Goal: Task Accomplishment & Management: Complete application form

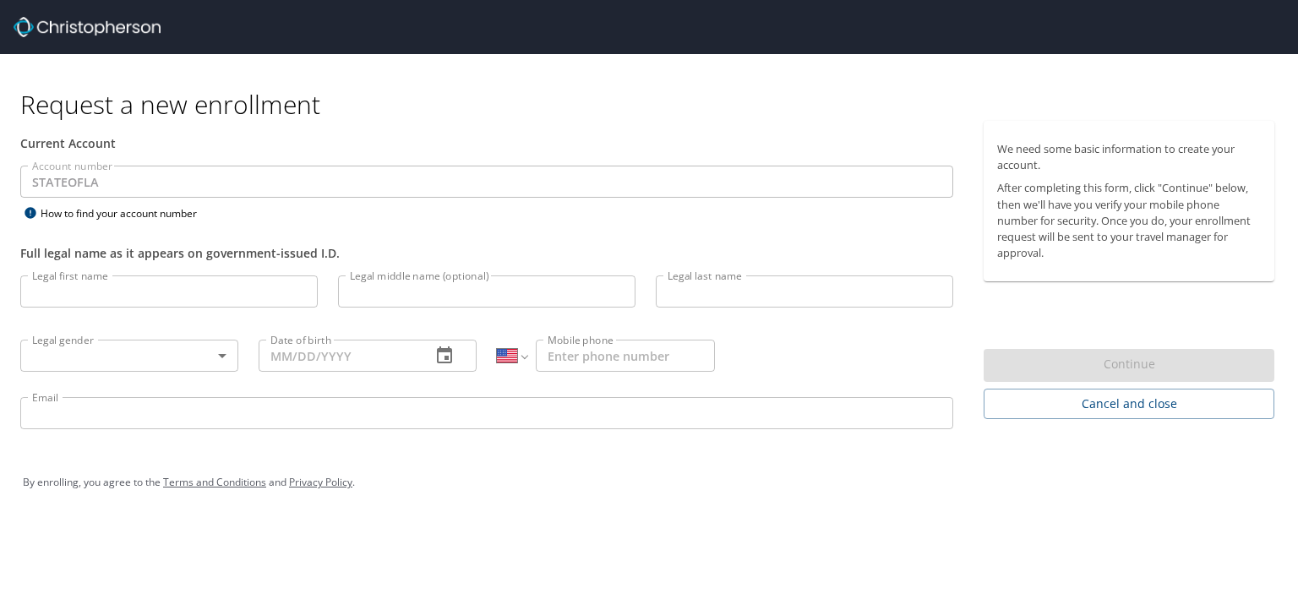
select select "US"
click at [149, 175] on input "STATEOFLA" at bounding box center [486, 182] width 933 height 32
click at [162, 287] on input "Legal first name" at bounding box center [168, 292] width 297 height 32
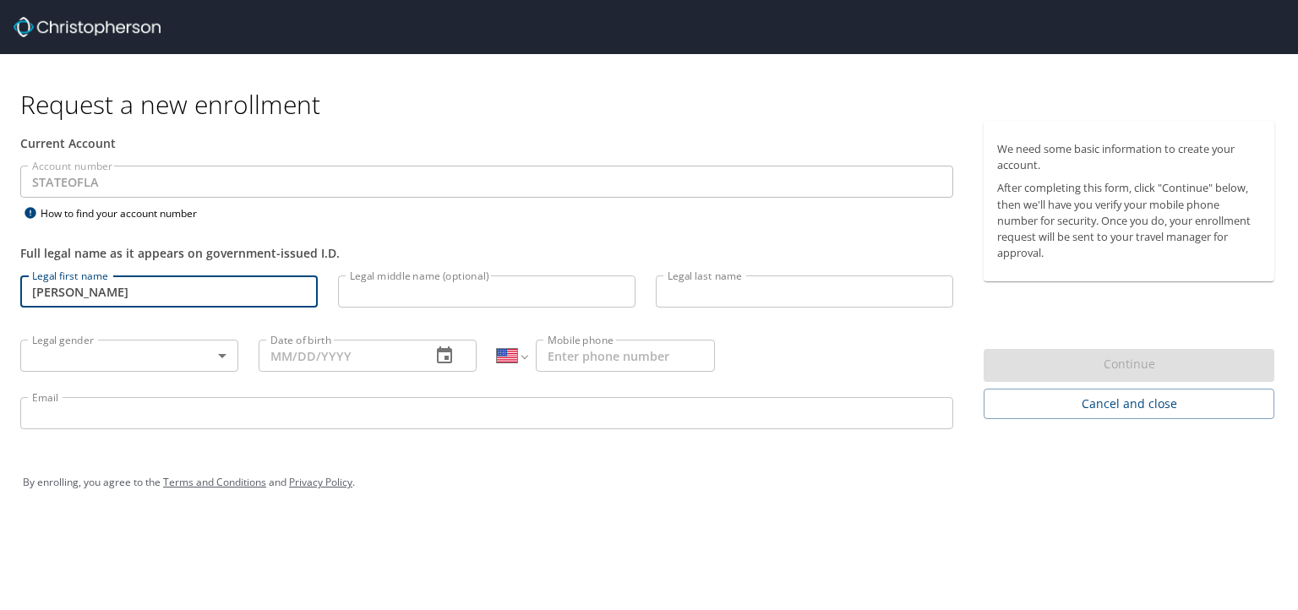
type input "[PERSON_NAME]"
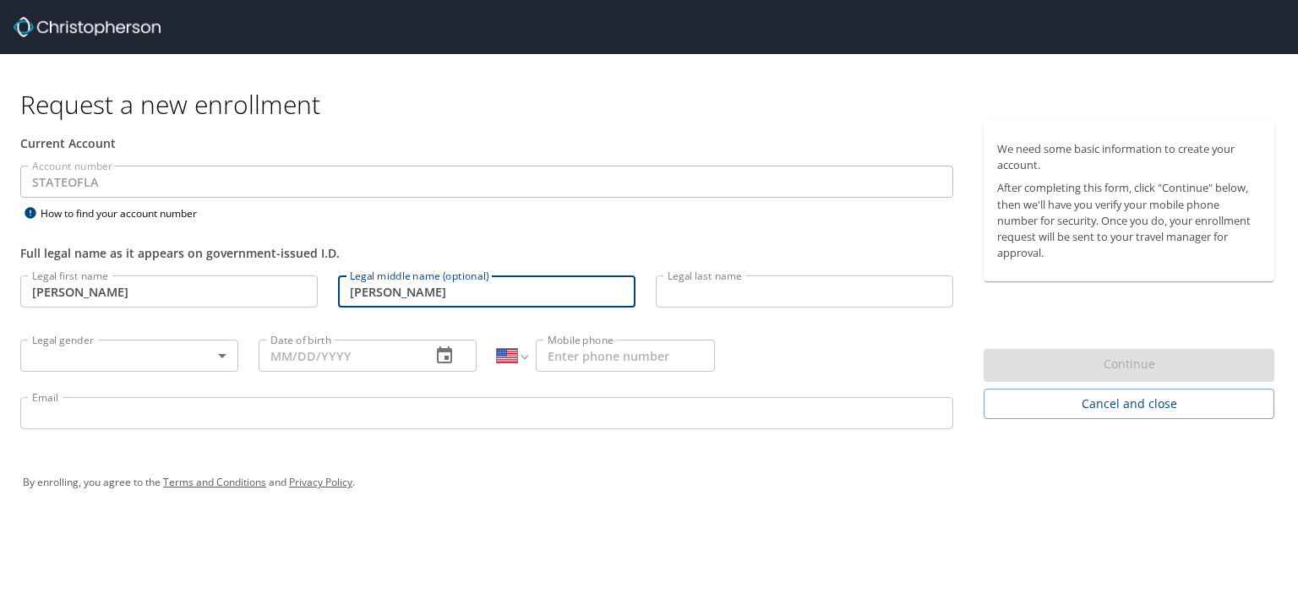
type input "[PERSON_NAME]"
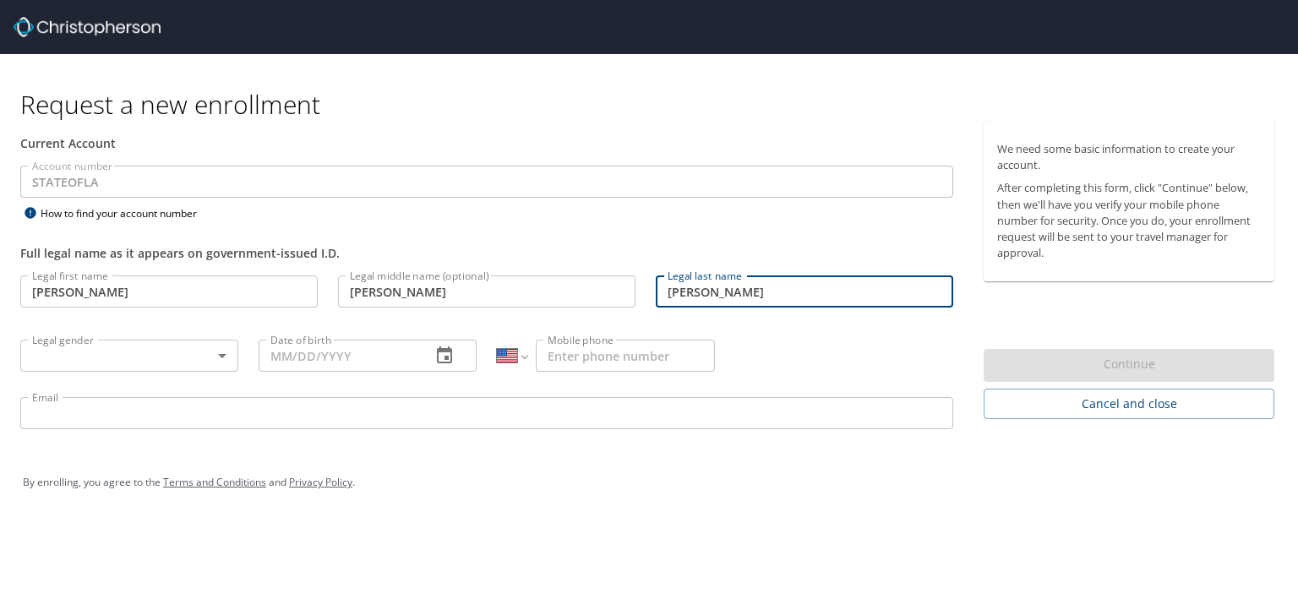
type input "[PERSON_NAME]"
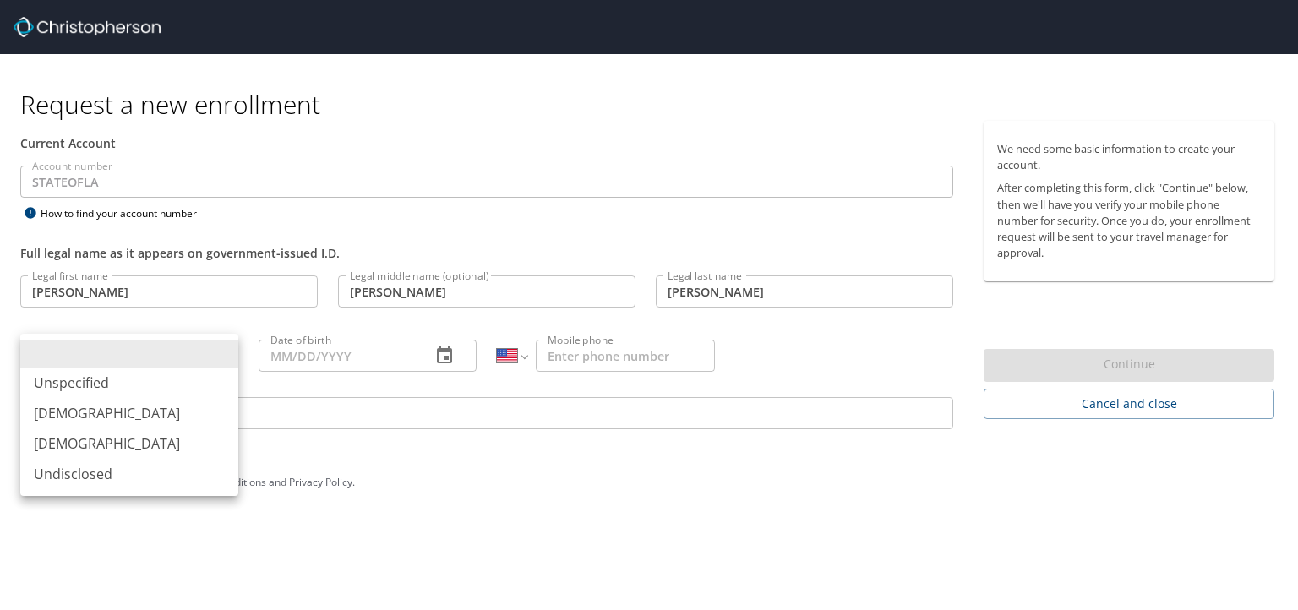
click at [218, 357] on body "Request a new enrollment Current Account Account number STATEOFLA Account numbe…" at bounding box center [649, 305] width 1298 height 610
click at [166, 412] on li "[DEMOGRAPHIC_DATA]" at bounding box center [129, 413] width 218 height 30
type input "[DEMOGRAPHIC_DATA]"
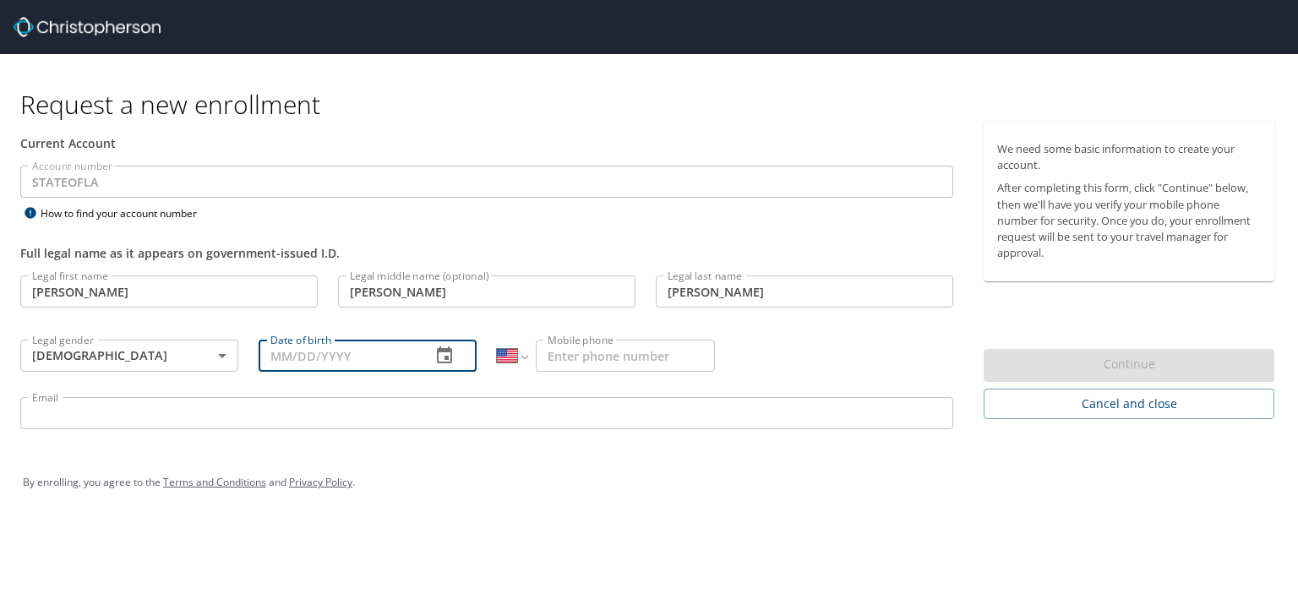
click at [368, 359] on input "Date of birth" at bounding box center [338, 356] width 159 height 32
type input "[DATE]"
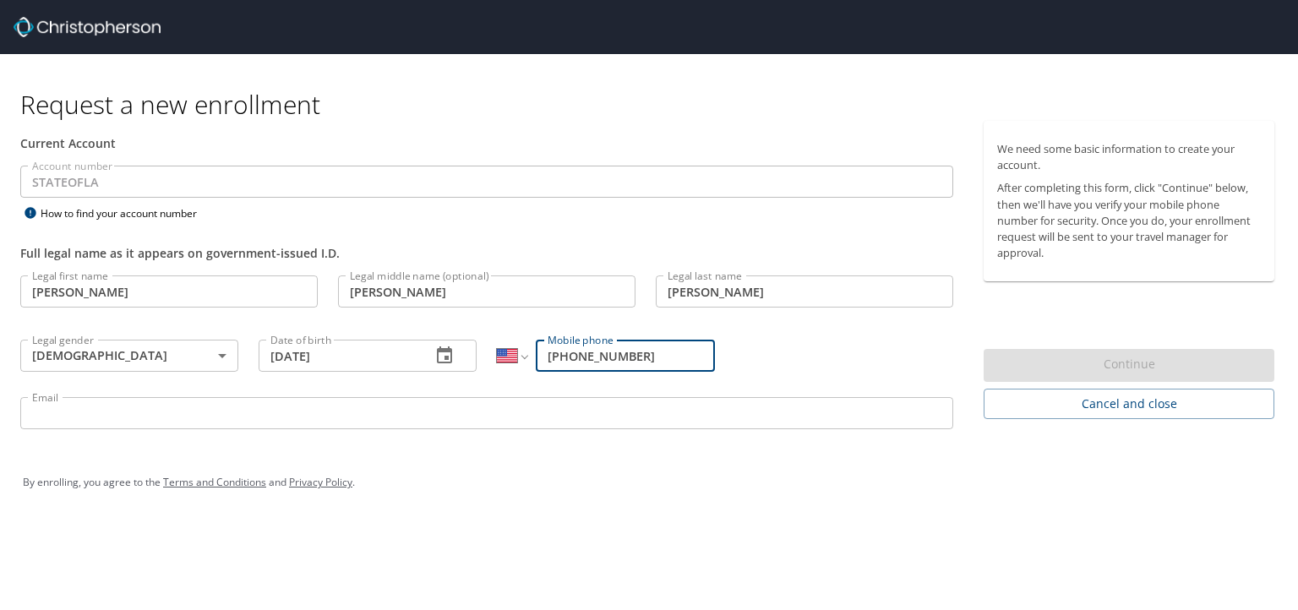
type input "[PHONE_NUMBER]"
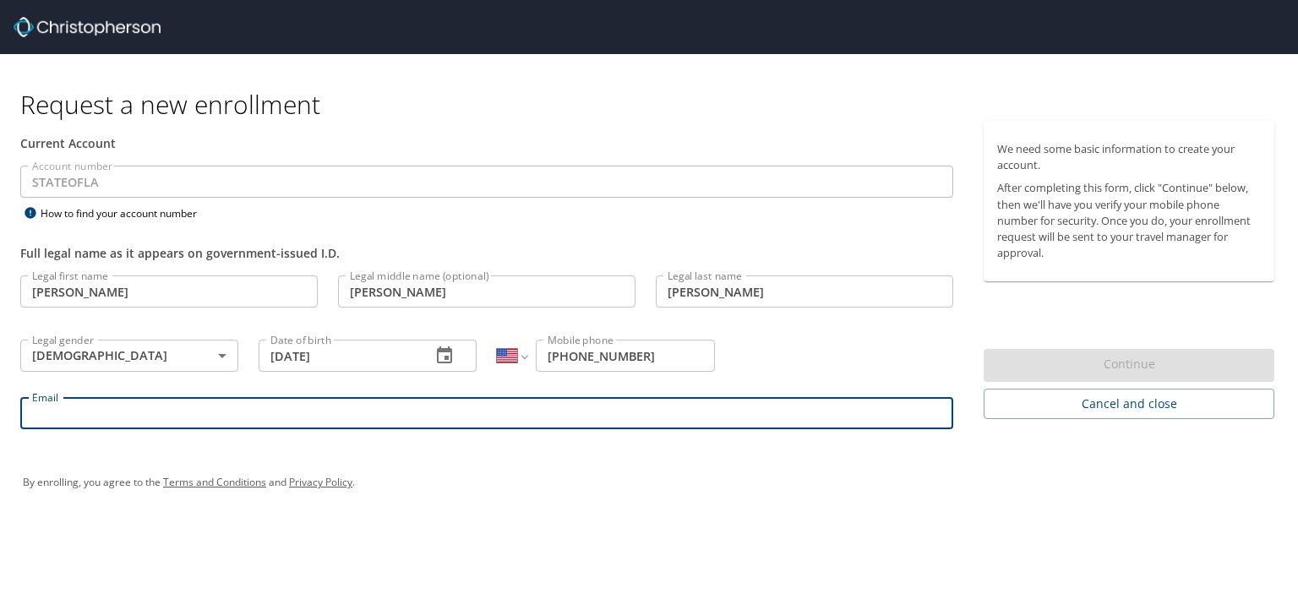
click at [362, 405] on input "Email" at bounding box center [486, 413] width 933 height 32
type input "[PERSON_NAME][EMAIL_ADDRESS][PERSON_NAME][DOMAIN_NAME]"
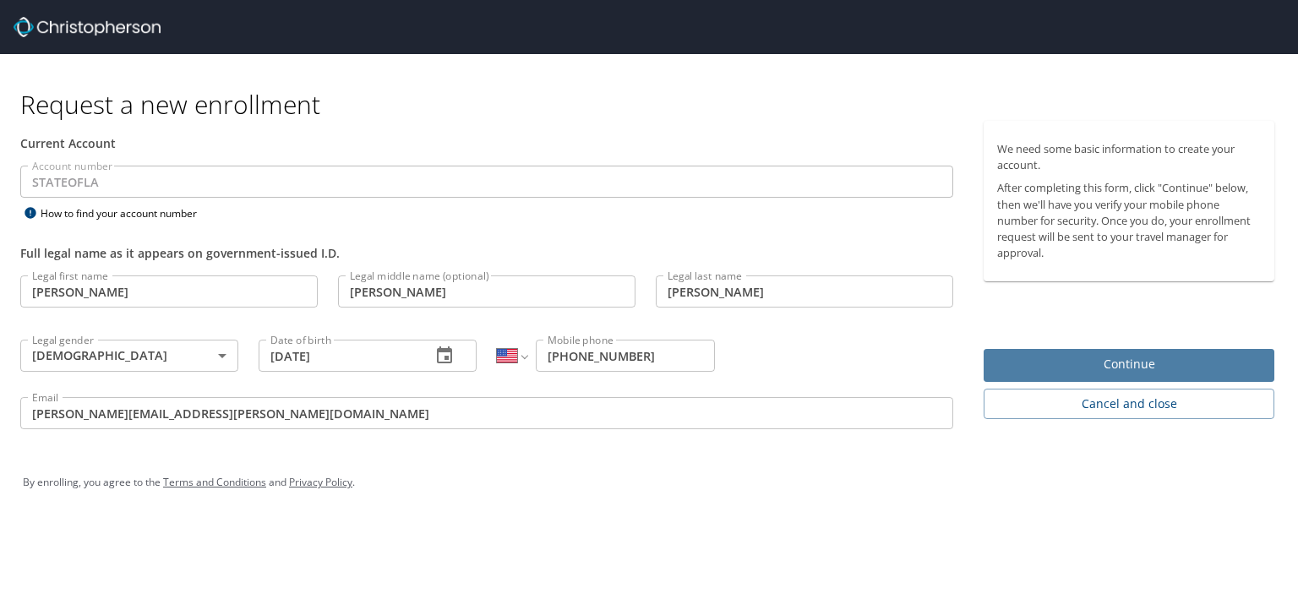
click at [1130, 359] on span "Continue" at bounding box center [1129, 364] width 264 height 21
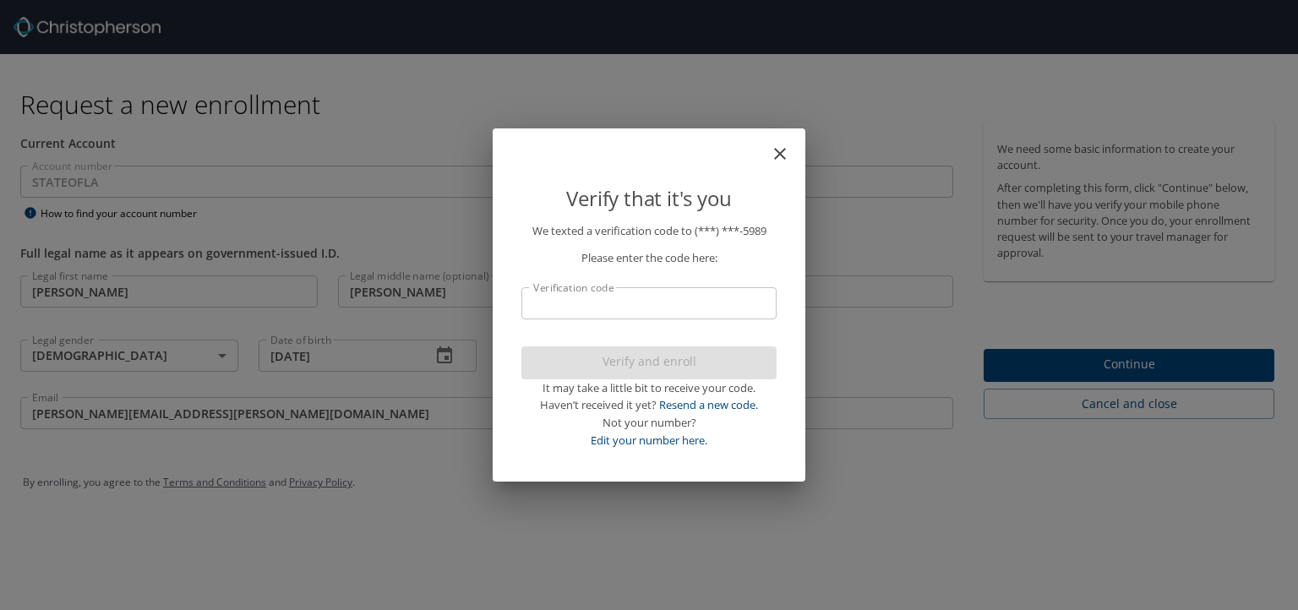
click at [596, 303] on input "Verification code" at bounding box center [648, 303] width 255 height 32
type input "7"
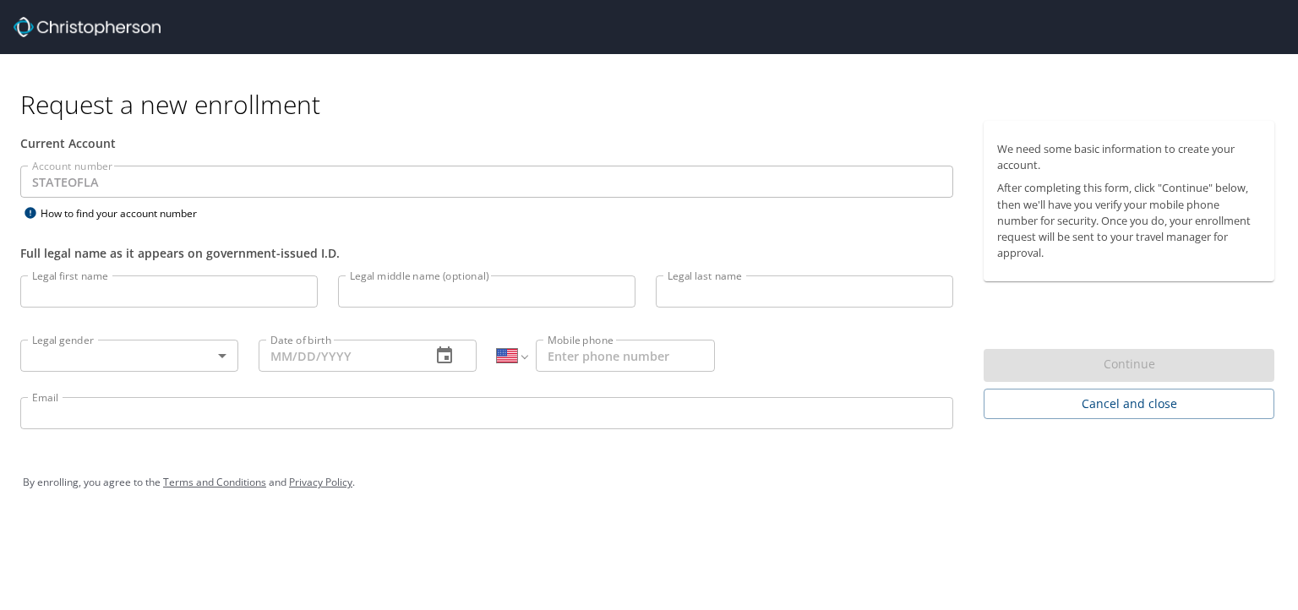
select select "US"
click at [147, 167] on input "STATEOFLA" at bounding box center [486, 182] width 933 height 32
click at [139, 183] on input "STATEOFLA" at bounding box center [486, 182] width 933 height 32
click at [138, 183] on input "STATEOFLA" at bounding box center [486, 182] width 933 height 32
click at [64, 173] on input "STATEOFLA" at bounding box center [486, 182] width 933 height 32
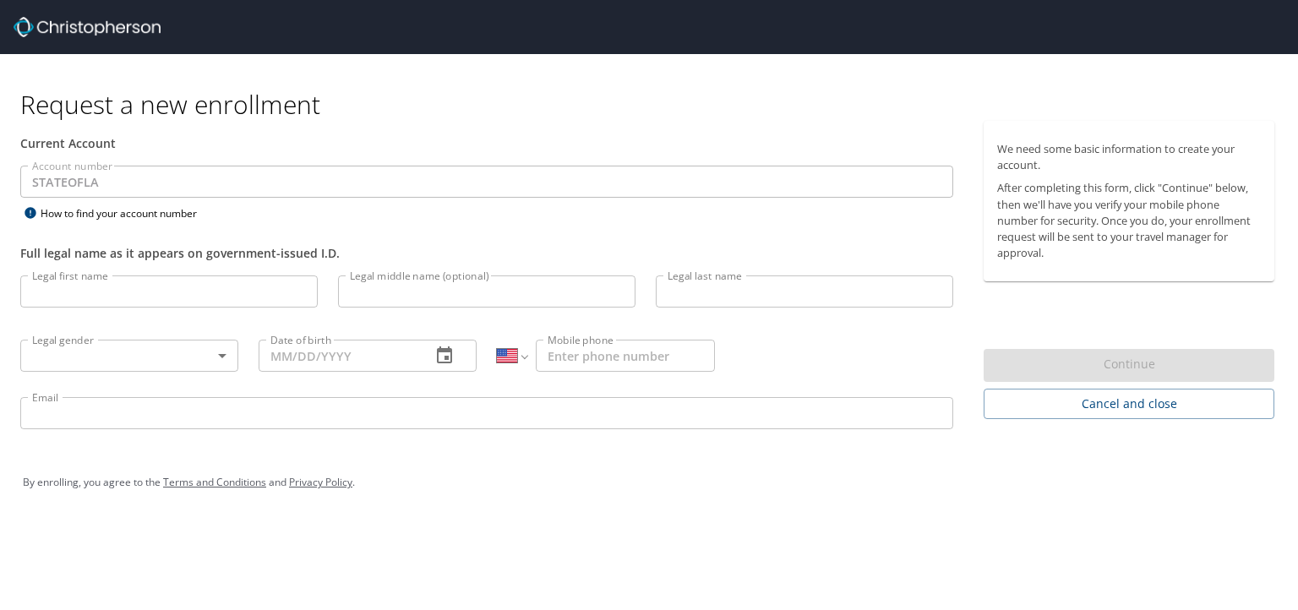
click at [149, 170] on input "STATEOFLA" at bounding box center [486, 182] width 933 height 32
drag, startPoint x: 137, startPoint y: 186, endPoint x: 169, endPoint y: 178, distance: 33.0
click at [141, 183] on input "STATEOFLA" at bounding box center [486, 182] width 933 height 32
click at [447, 186] on input "STATEOFLA" at bounding box center [486, 182] width 933 height 32
click at [470, 173] on input "STATEOFLA" at bounding box center [486, 182] width 933 height 32
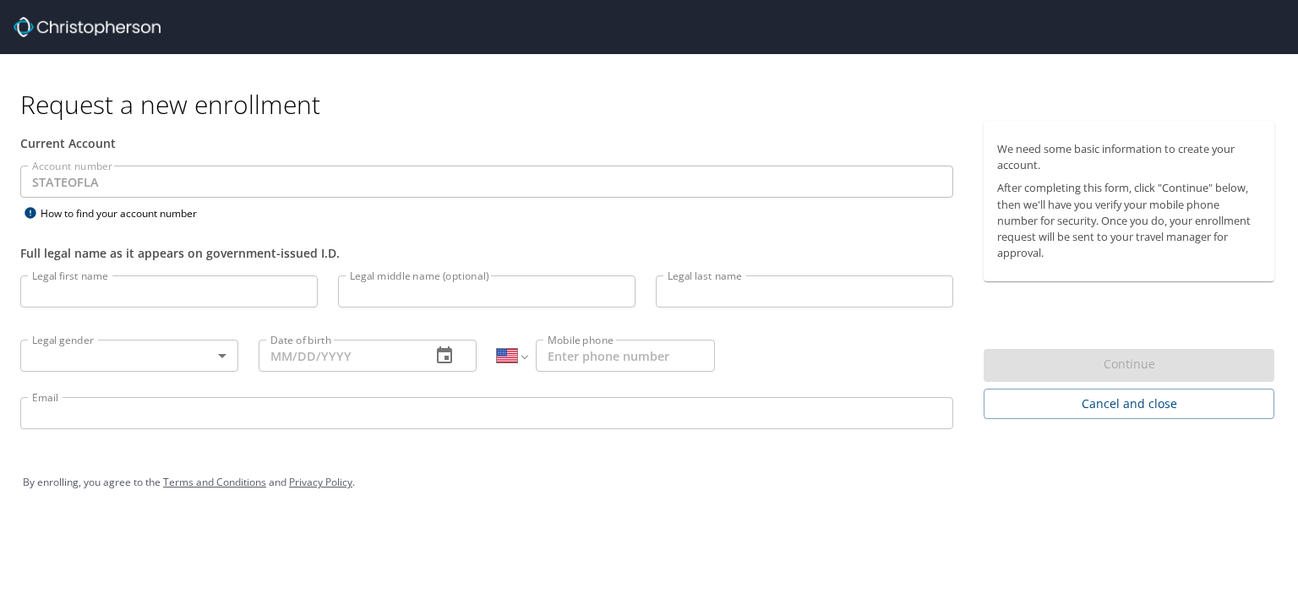
click at [470, 173] on input "STATEOFLA" at bounding box center [486, 182] width 933 height 32
click at [452, 187] on input "STATEOFLA" at bounding box center [486, 182] width 933 height 32
click at [179, 295] on input "Legal first name" at bounding box center [168, 292] width 297 height 32
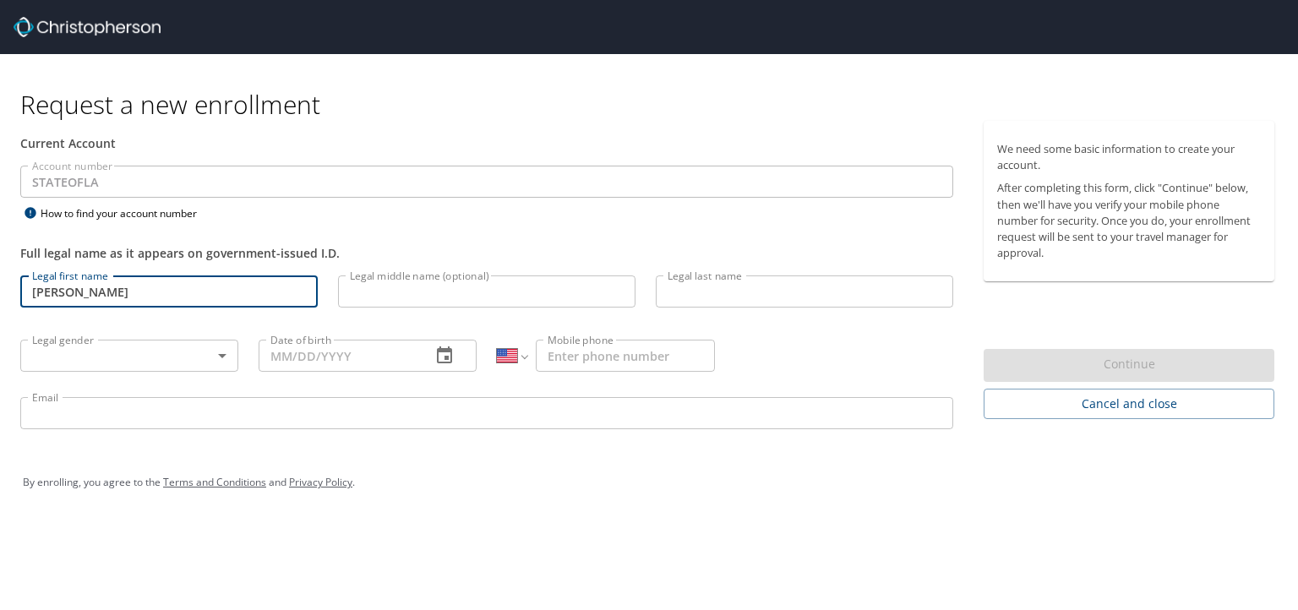
type input "[PERSON_NAME]"
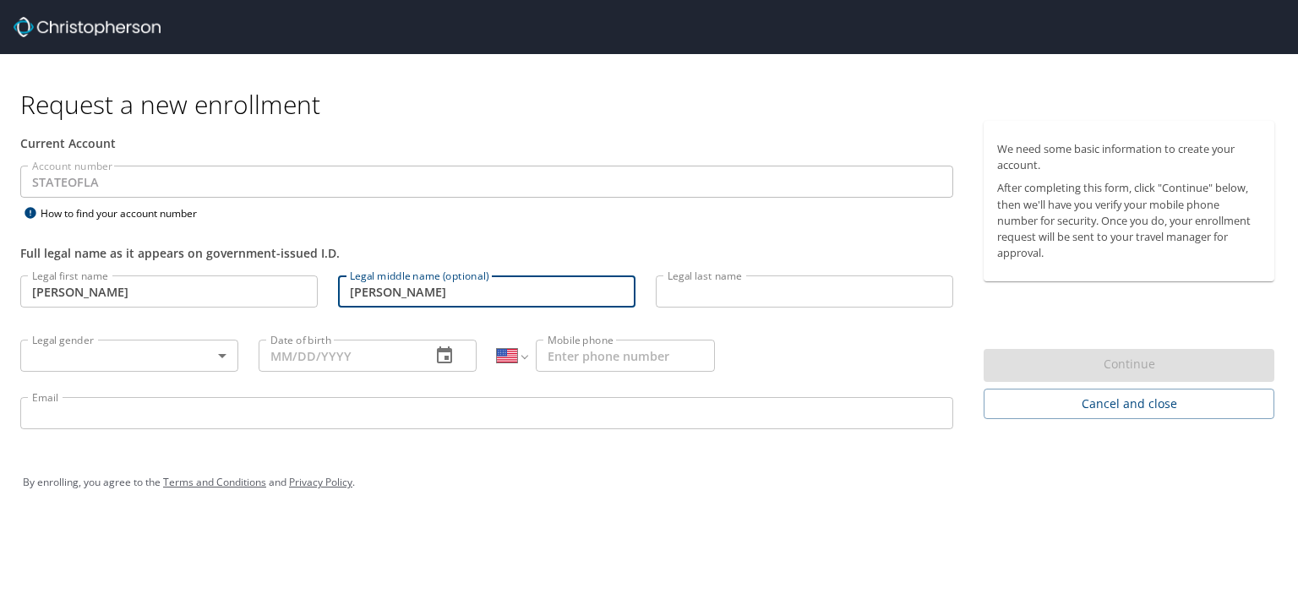
type input "[PERSON_NAME]"
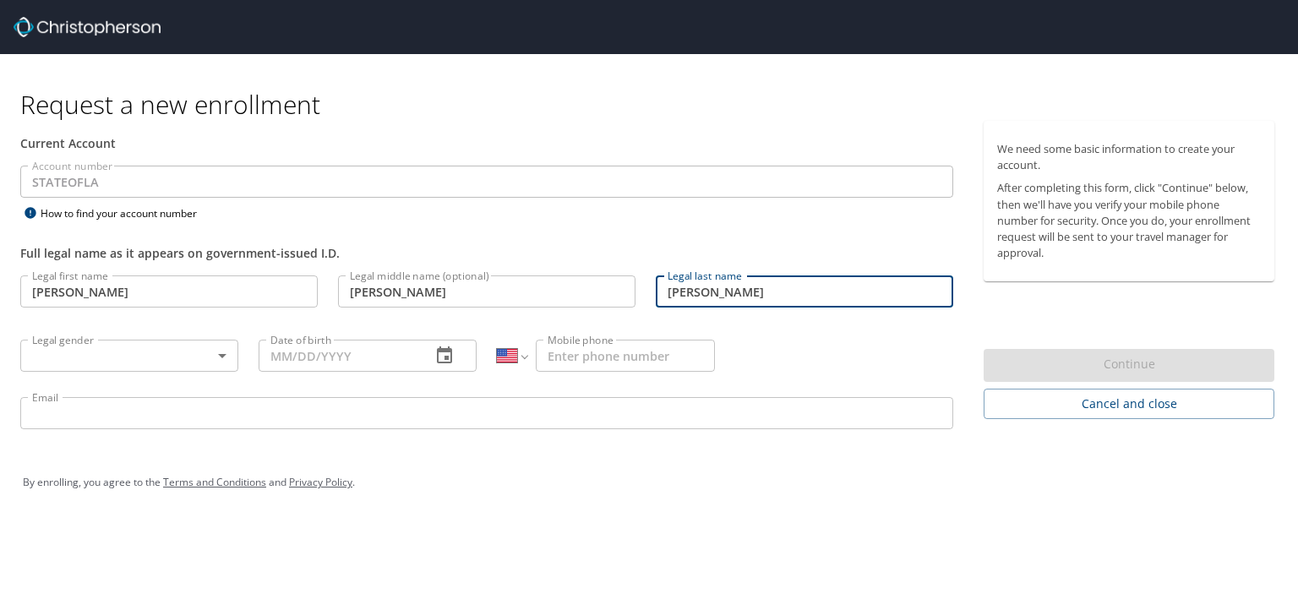
type input "[PERSON_NAME]"
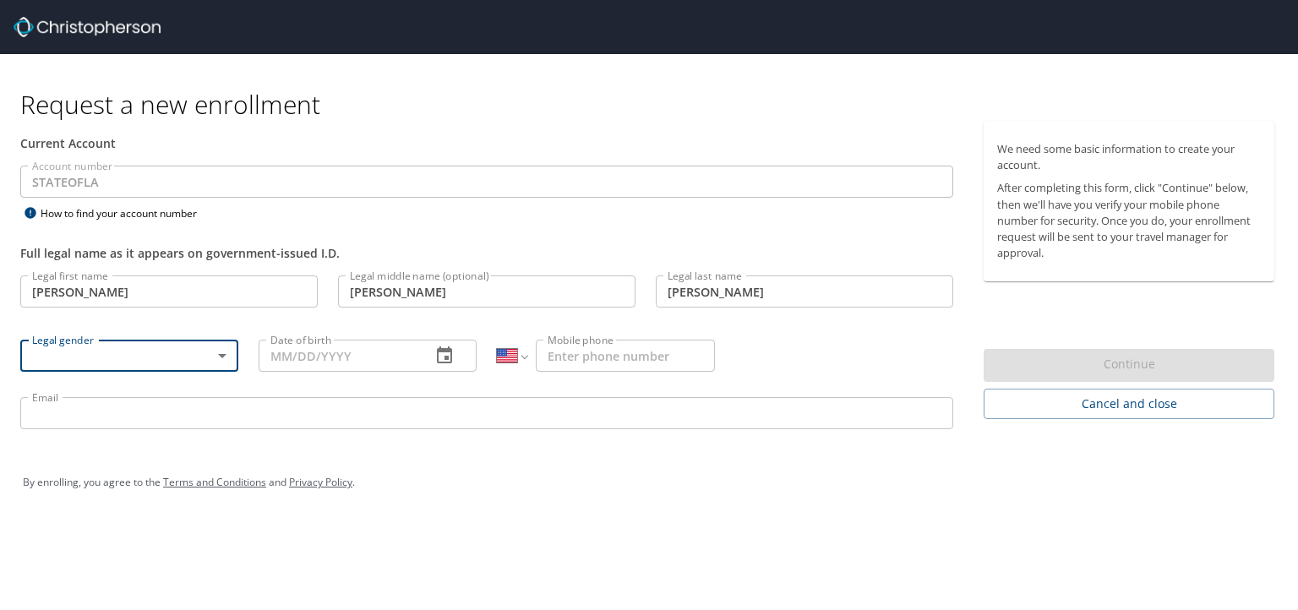
click at [216, 354] on body "Request a new enrollment Current Account Account number STATEOFLA Account numbe…" at bounding box center [649, 305] width 1298 height 610
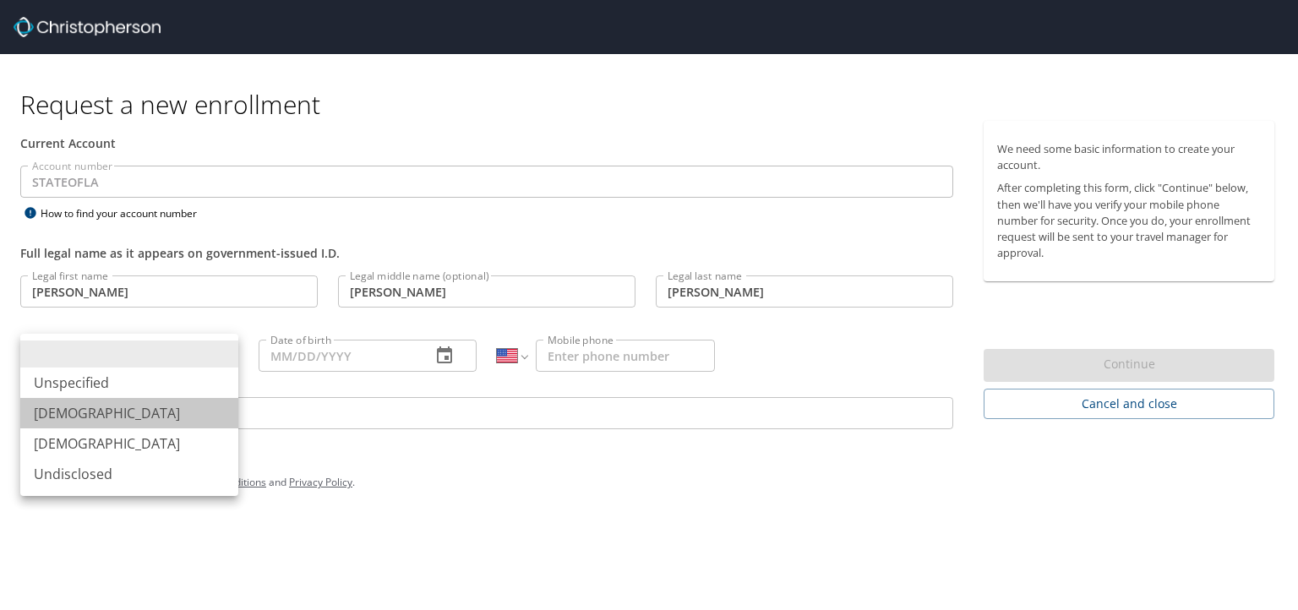
click at [132, 408] on li "[DEMOGRAPHIC_DATA]" at bounding box center [129, 413] width 218 height 30
type input "[DEMOGRAPHIC_DATA]"
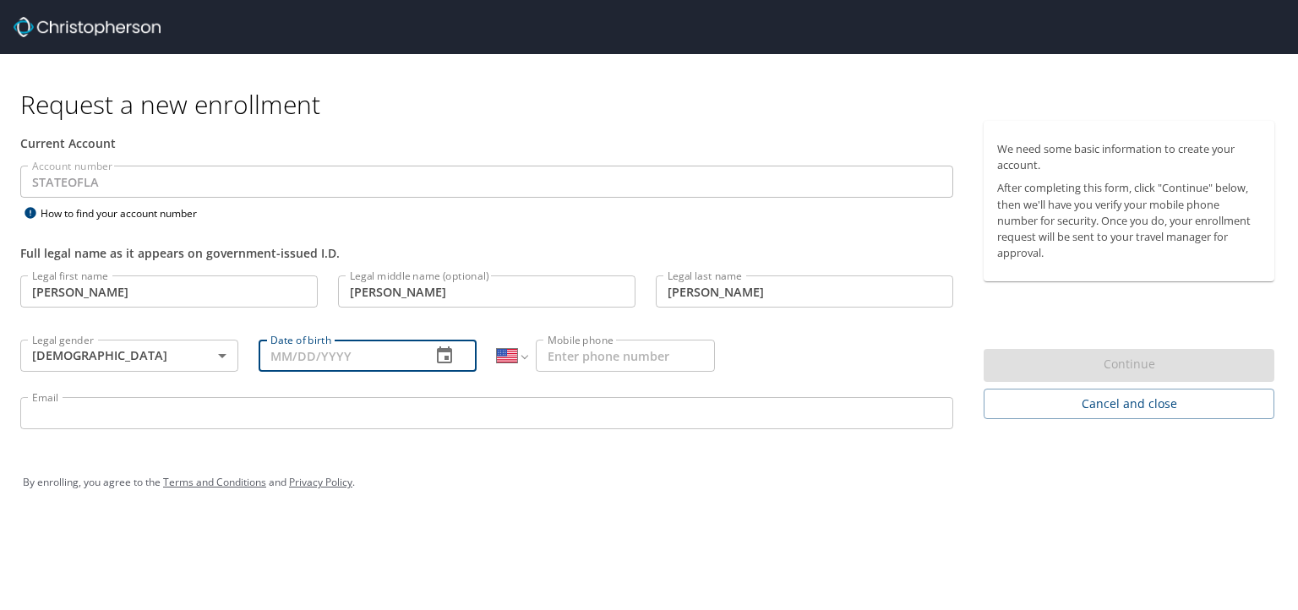
click at [301, 359] on input "Date of birth" at bounding box center [338, 356] width 159 height 32
type input "[DATE]"
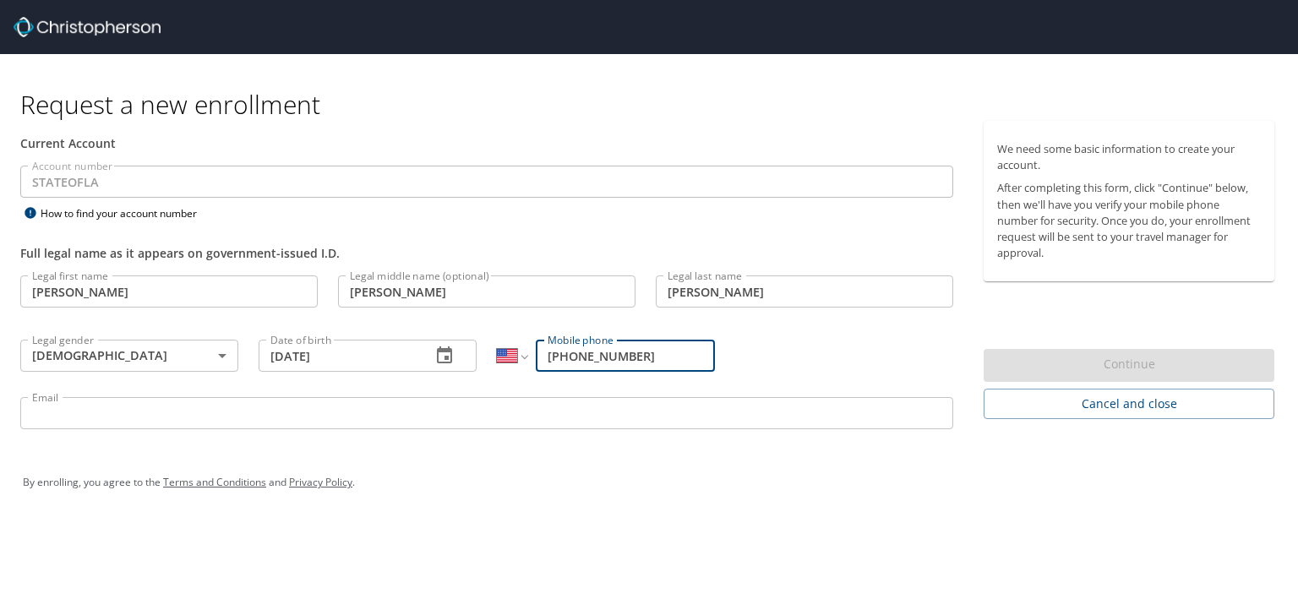
type input "[PHONE_NUMBER]"
click at [336, 423] on input "Email" at bounding box center [486, 413] width 933 height 32
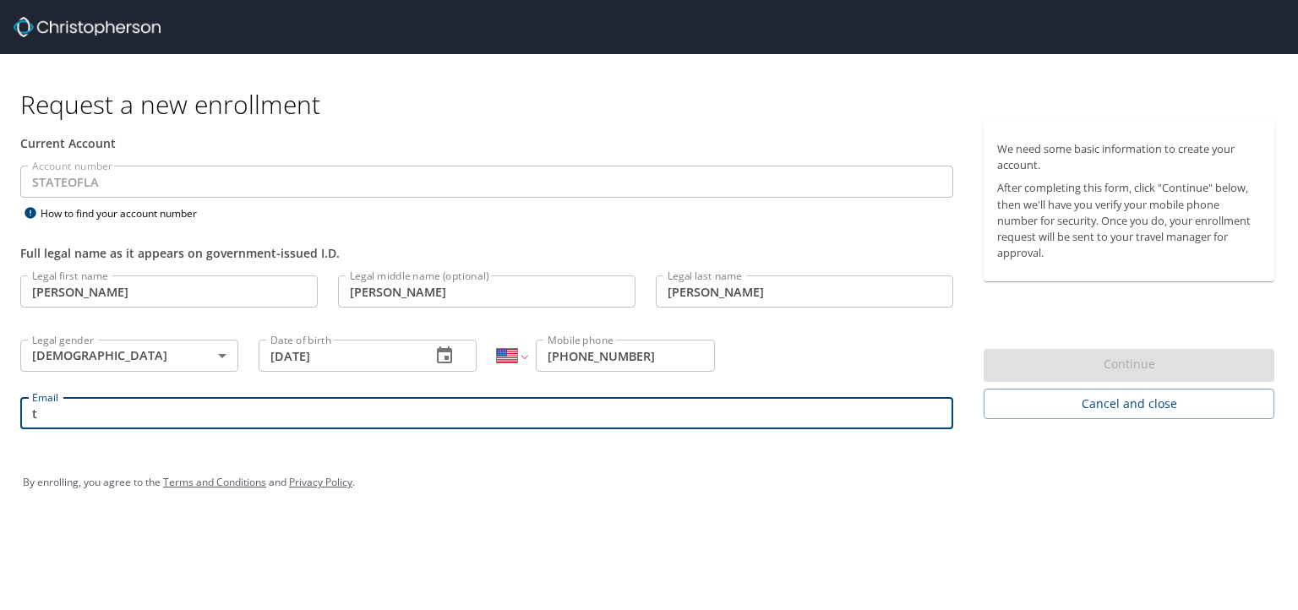
type input "[PERSON_NAME][EMAIL_ADDRESS][PERSON_NAME][DOMAIN_NAME]"
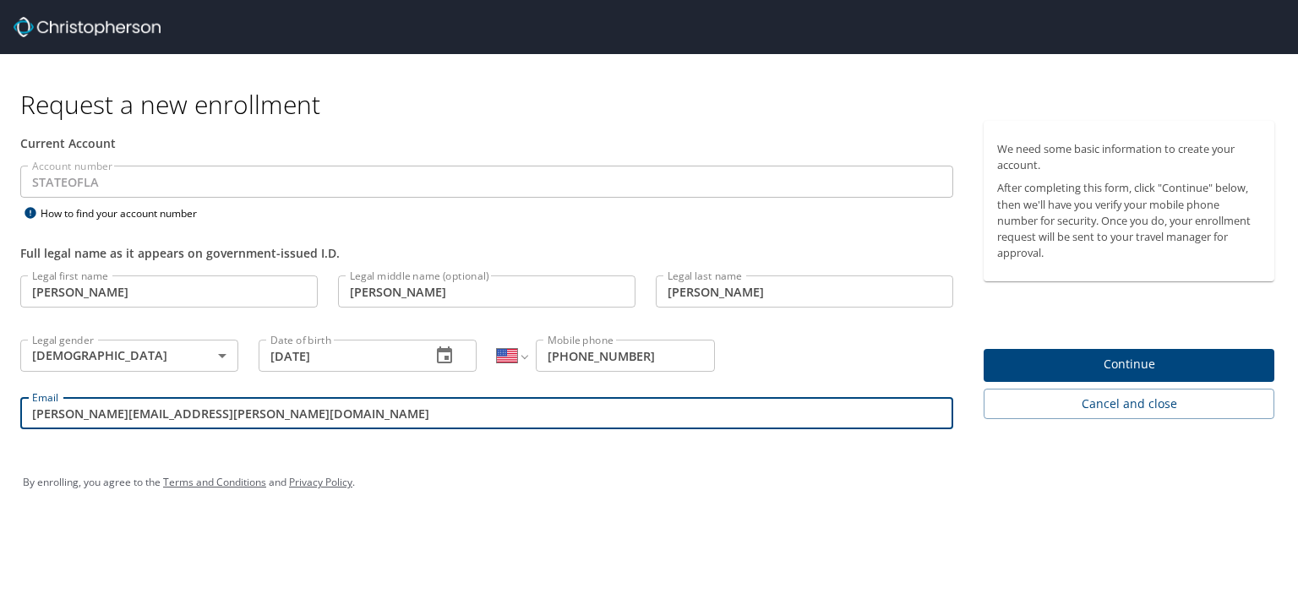
click at [1111, 364] on span "Continue" at bounding box center [1129, 364] width 264 height 21
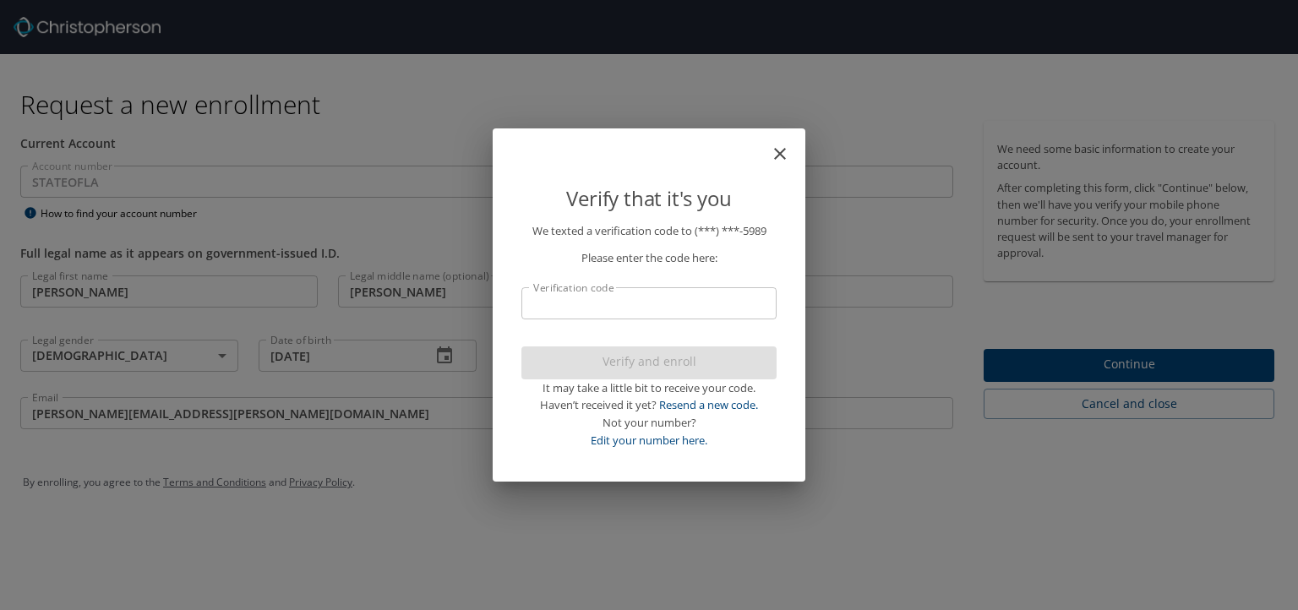
click at [652, 308] on input "Verification code" at bounding box center [648, 303] width 255 height 32
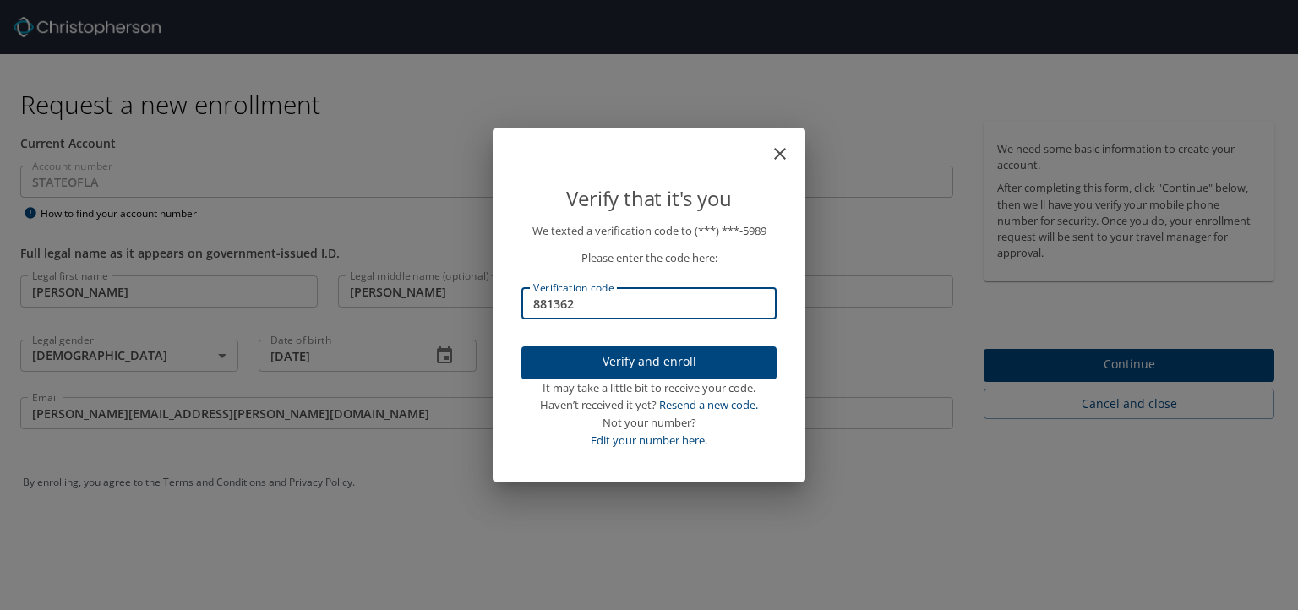
type input "881362"
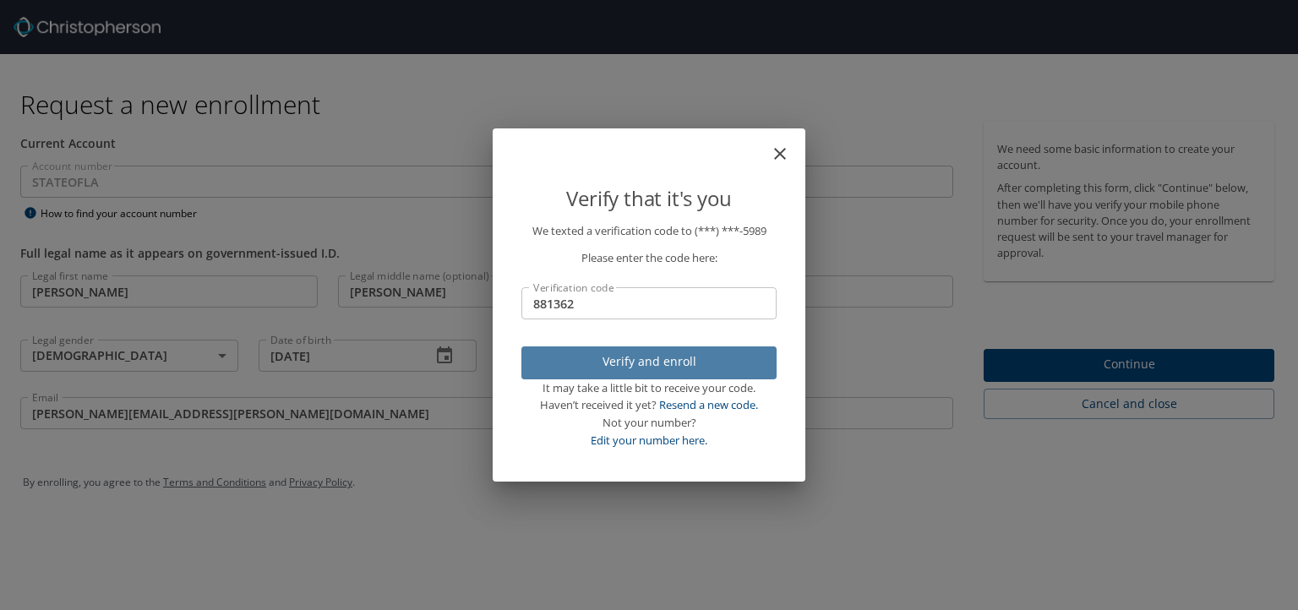
click at [727, 363] on span "Verify and enroll" at bounding box center [649, 362] width 228 height 21
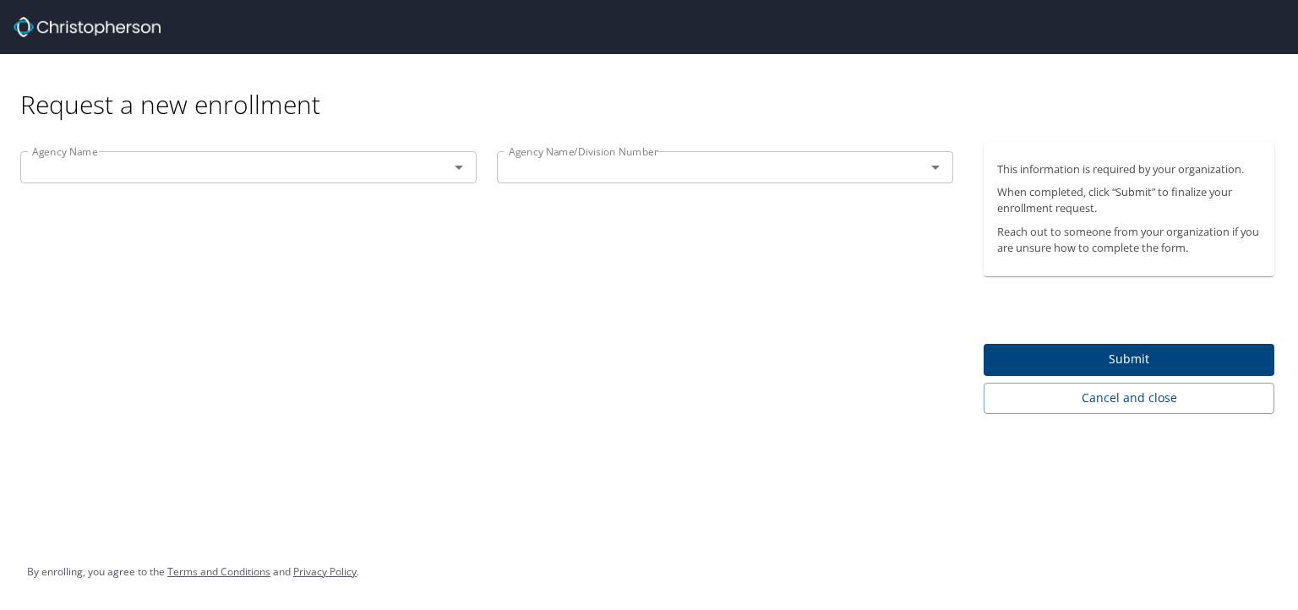
click at [463, 166] on icon "Open" at bounding box center [459, 167] width 20 height 20
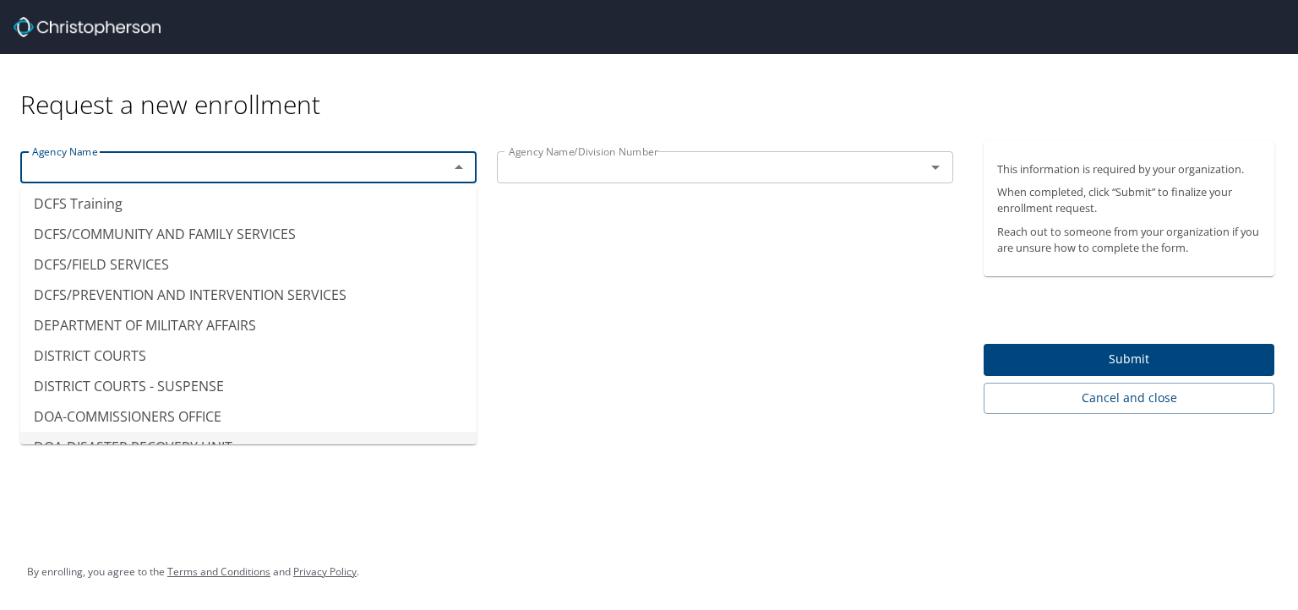
scroll to position [2975, 0]
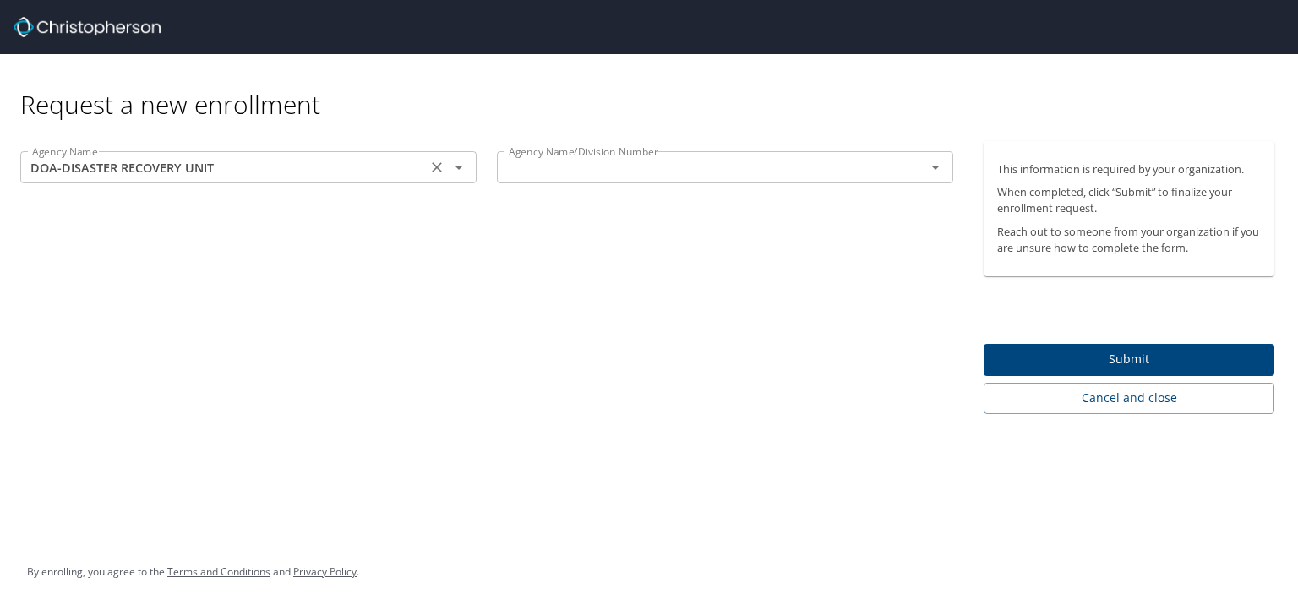
click at [460, 166] on icon "Open" at bounding box center [459, 168] width 8 height 4
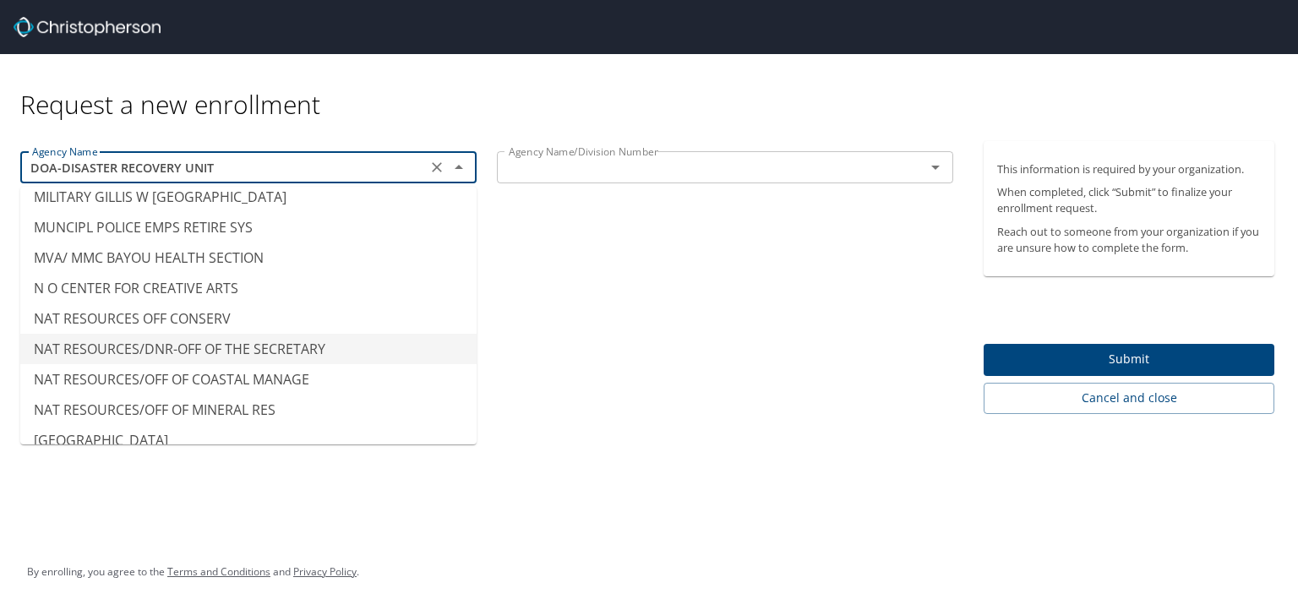
scroll to position [9158, 0]
click at [190, 304] on li "NAT RESOURCES OFF CONSERV" at bounding box center [248, 319] width 456 height 30
type input "NAT RESOURCES OFF CONSERV"
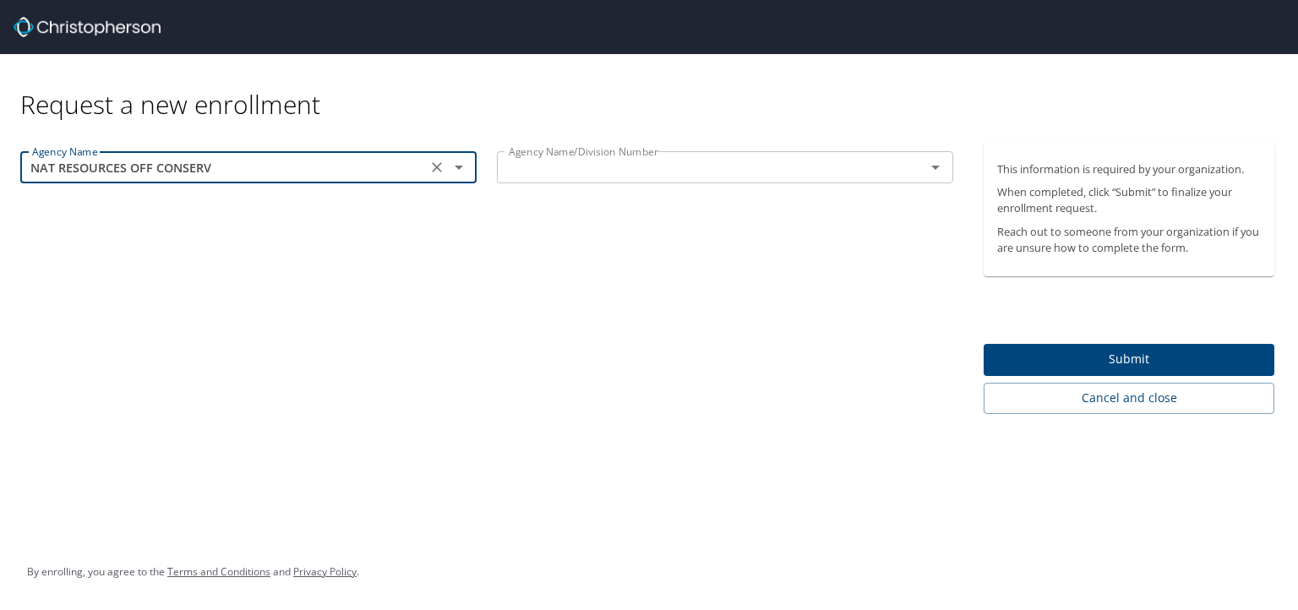
click at [777, 163] on input "text" at bounding box center [700, 167] width 396 height 22
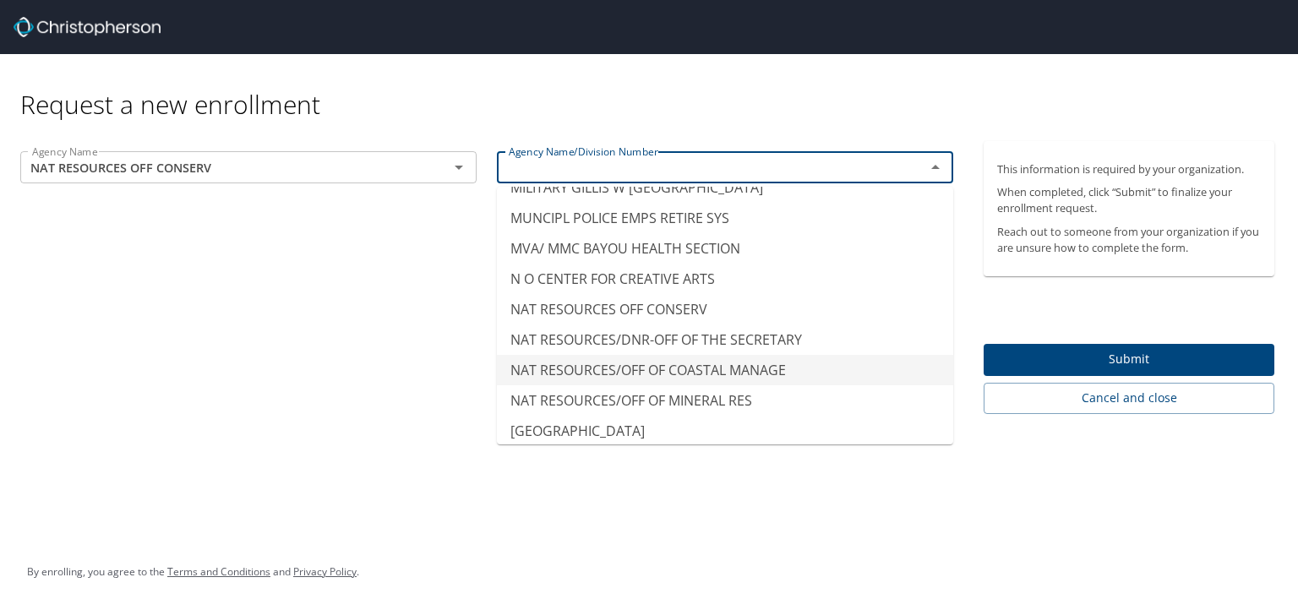
scroll to position [9137, 0]
click at [558, 295] on li "NAT RESOURCES OFF CONSERV" at bounding box center [725, 310] width 456 height 30
type input "NAT RESOURCES OFF CONSERV"
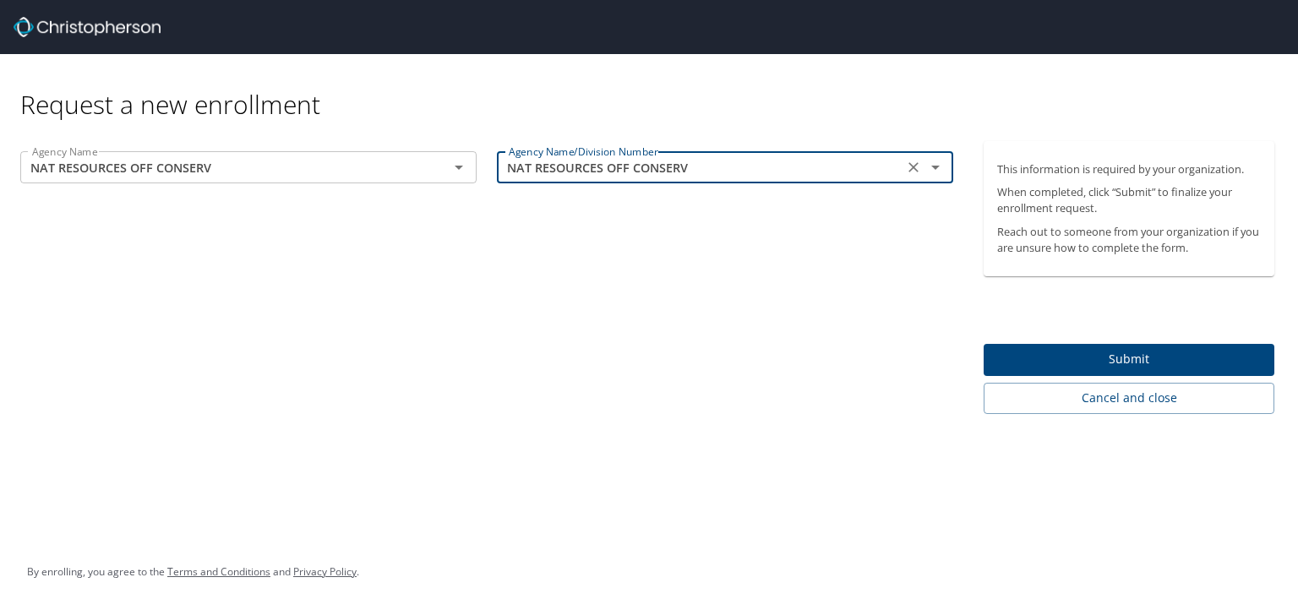
click at [1112, 359] on span "Submit" at bounding box center [1129, 359] width 264 height 21
